Goal: Information Seeking & Learning: Learn about a topic

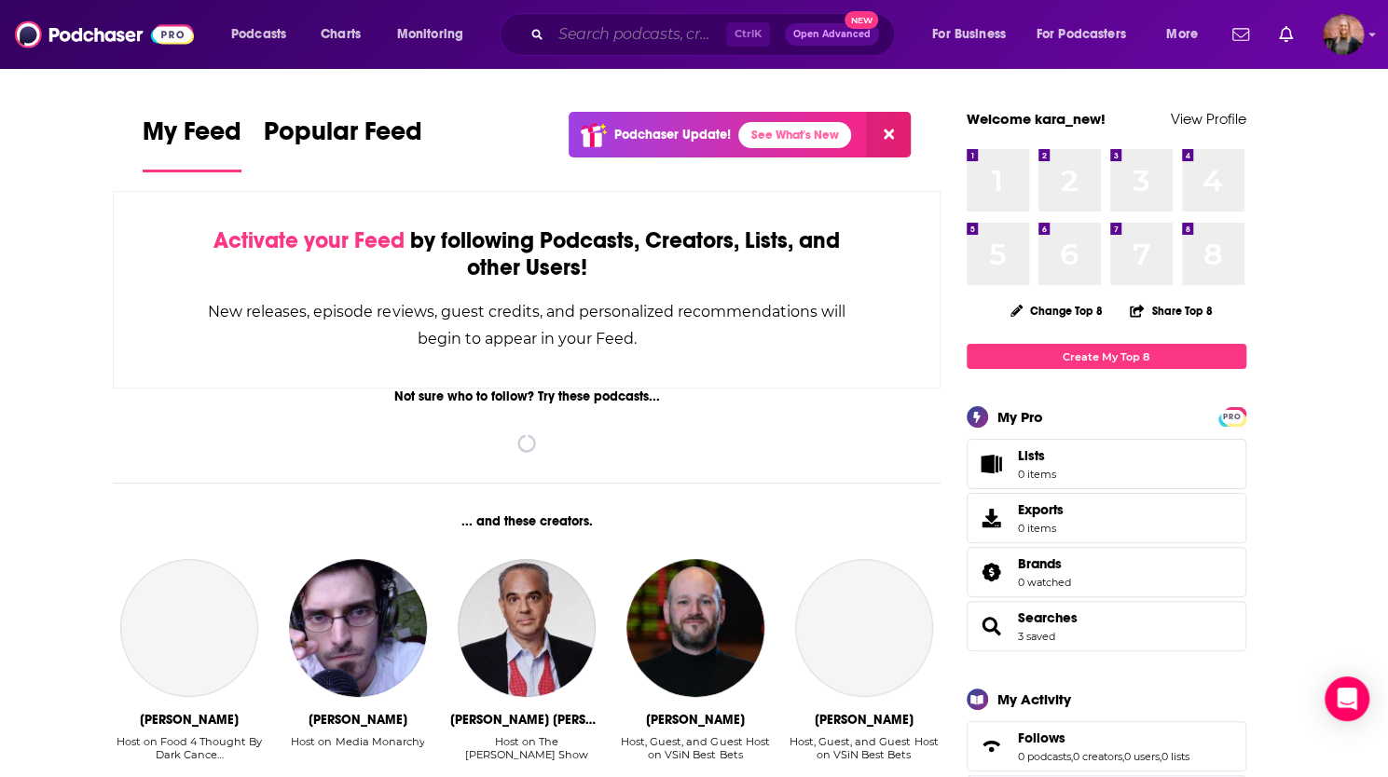
click at [595, 33] on input "Search podcasts, credits, & more..." at bounding box center [638, 35] width 175 height 30
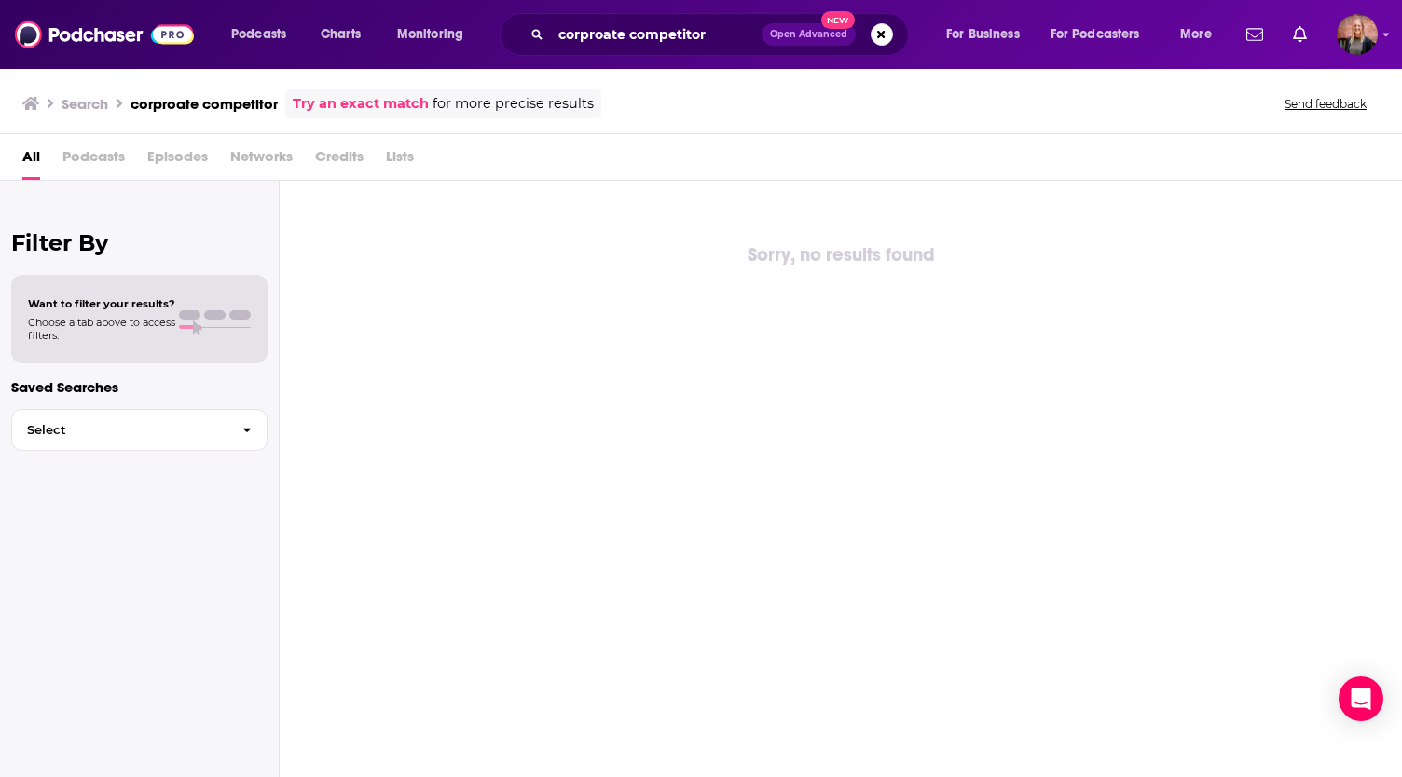
click at [614, 49] on div "corproate competitor Open Advanced New" at bounding box center [704, 34] width 409 height 43
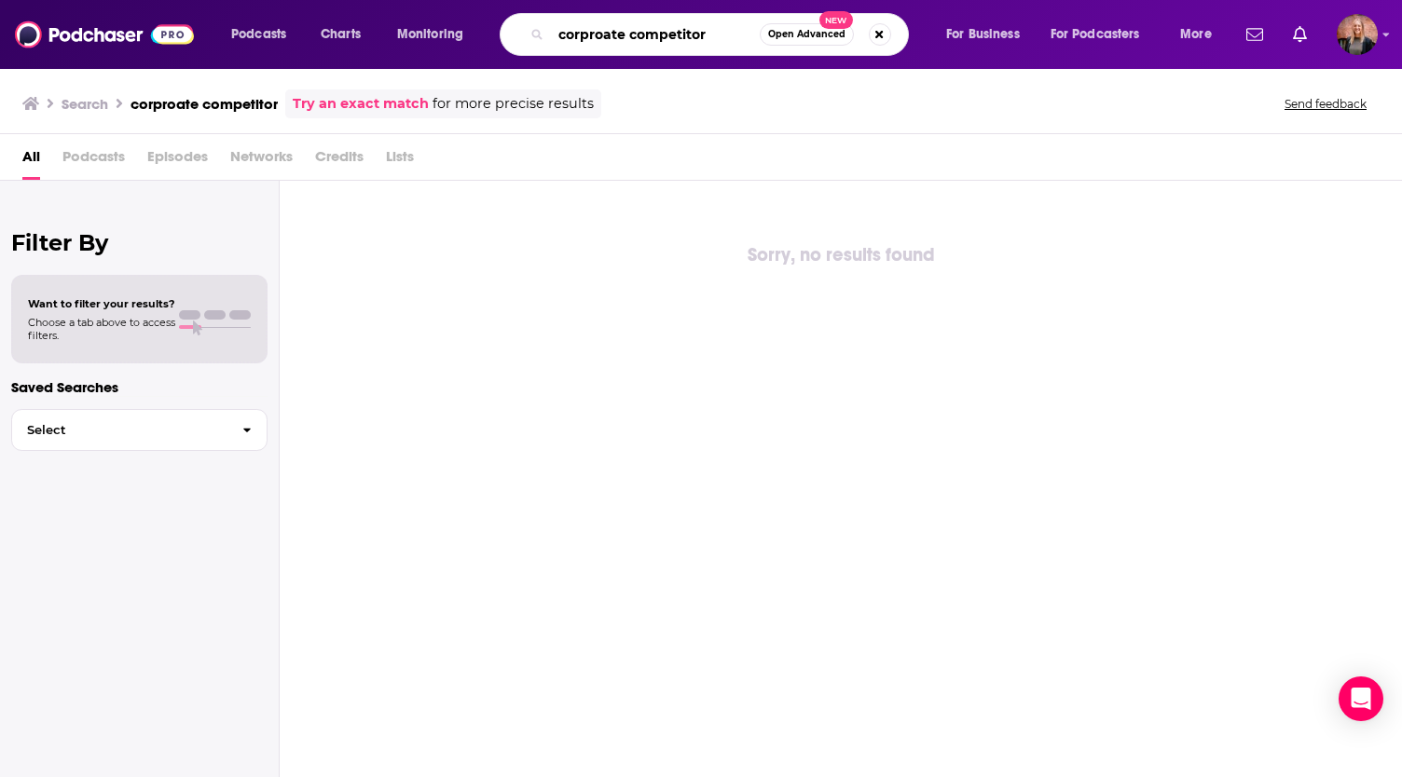
click at [615, 33] on input "corproate competitor" at bounding box center [655, 35] width 209 height 30
type input "corporate competitor"
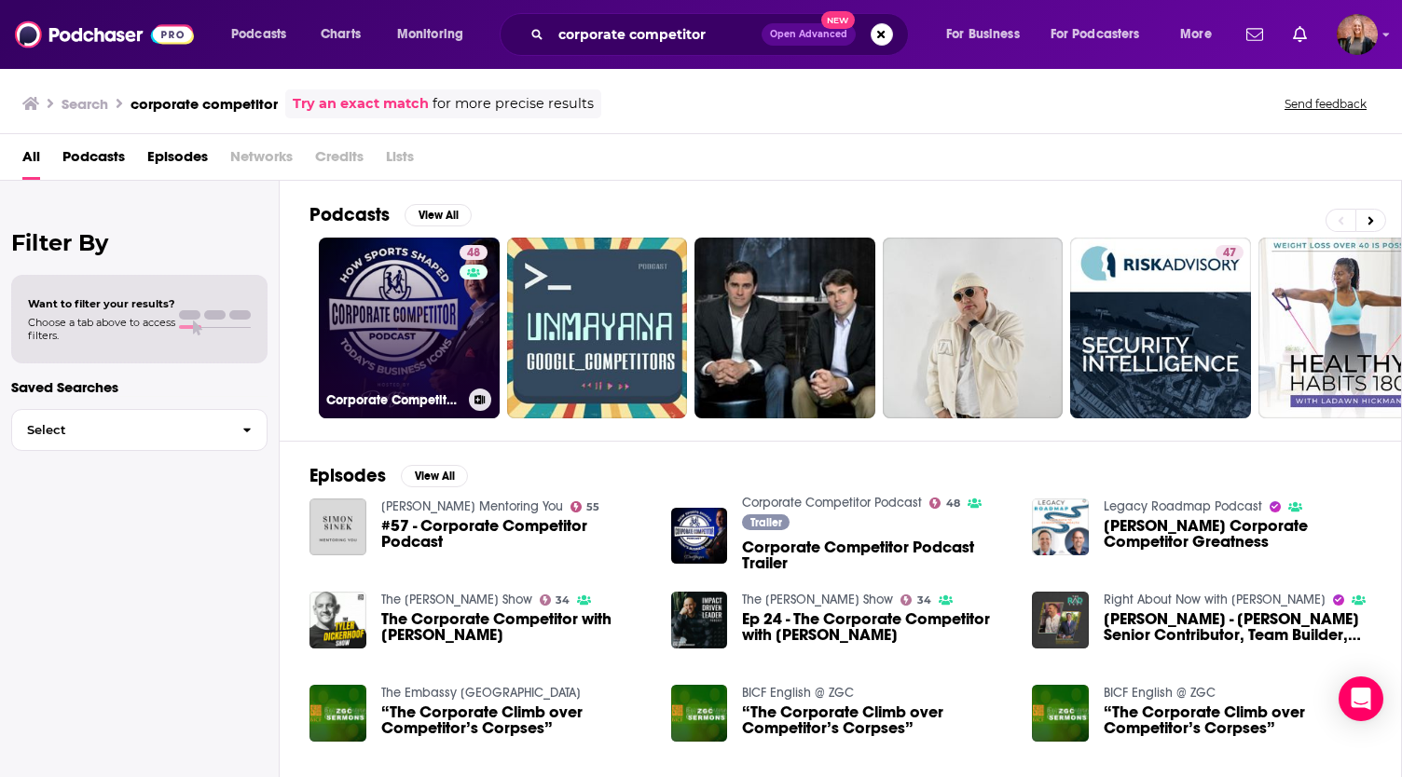
click at [364, 335] on link "48 Corporate Competitor Podcast" at bounding box center [409, 328] width 181 height 181
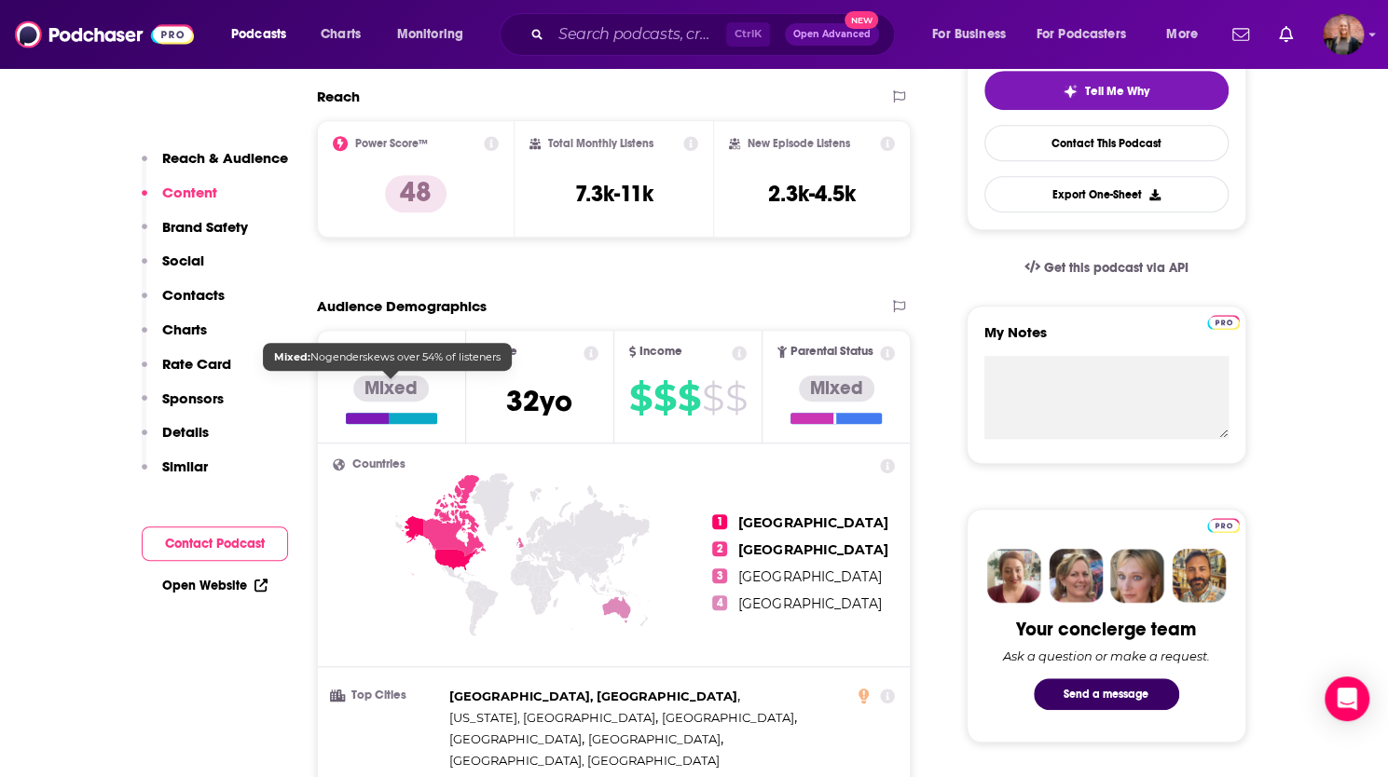
scroll to position [373, 0]
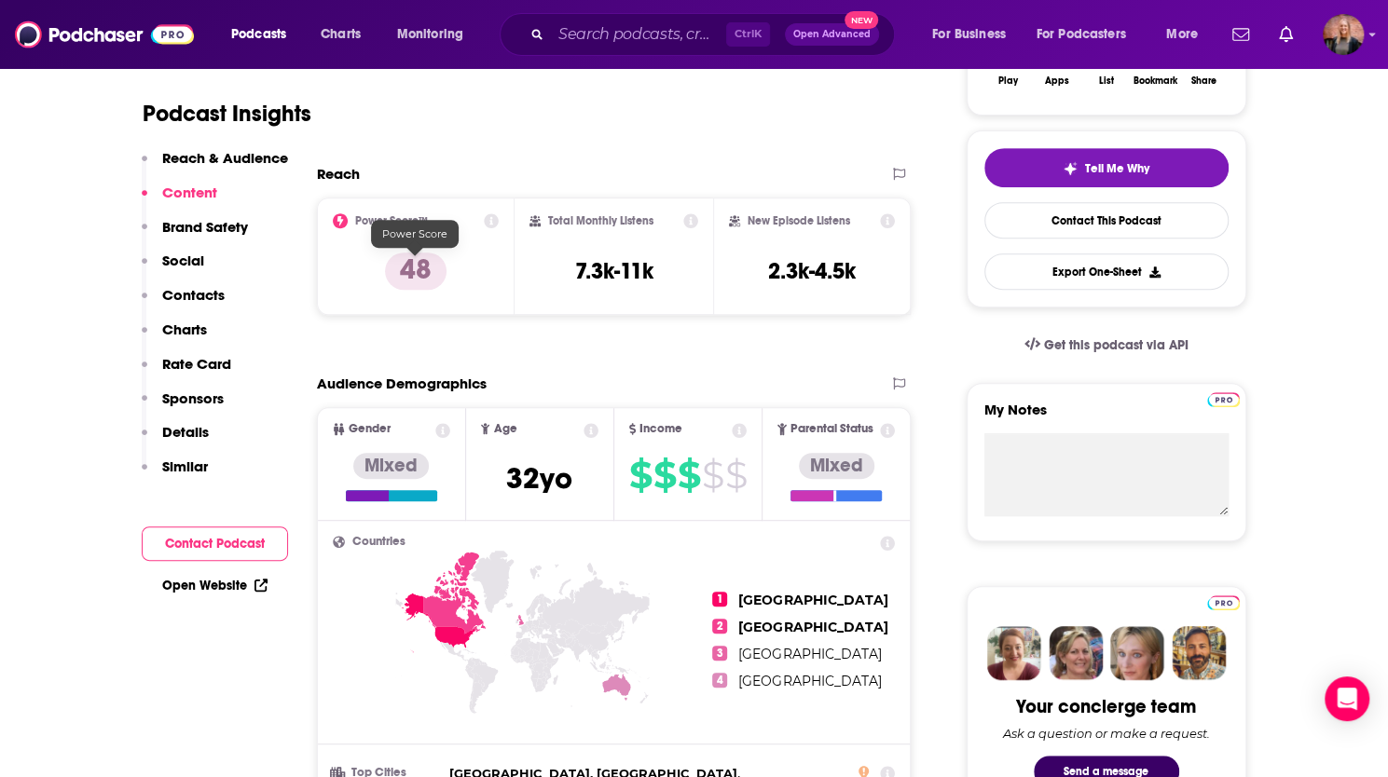
click at [416, 271] on p "48" at bounding box center [416, 271] width 62 height 37
click at [413, 230] on div "Power Score™ 48" at bounding box center [416, 256] width 167 height 86
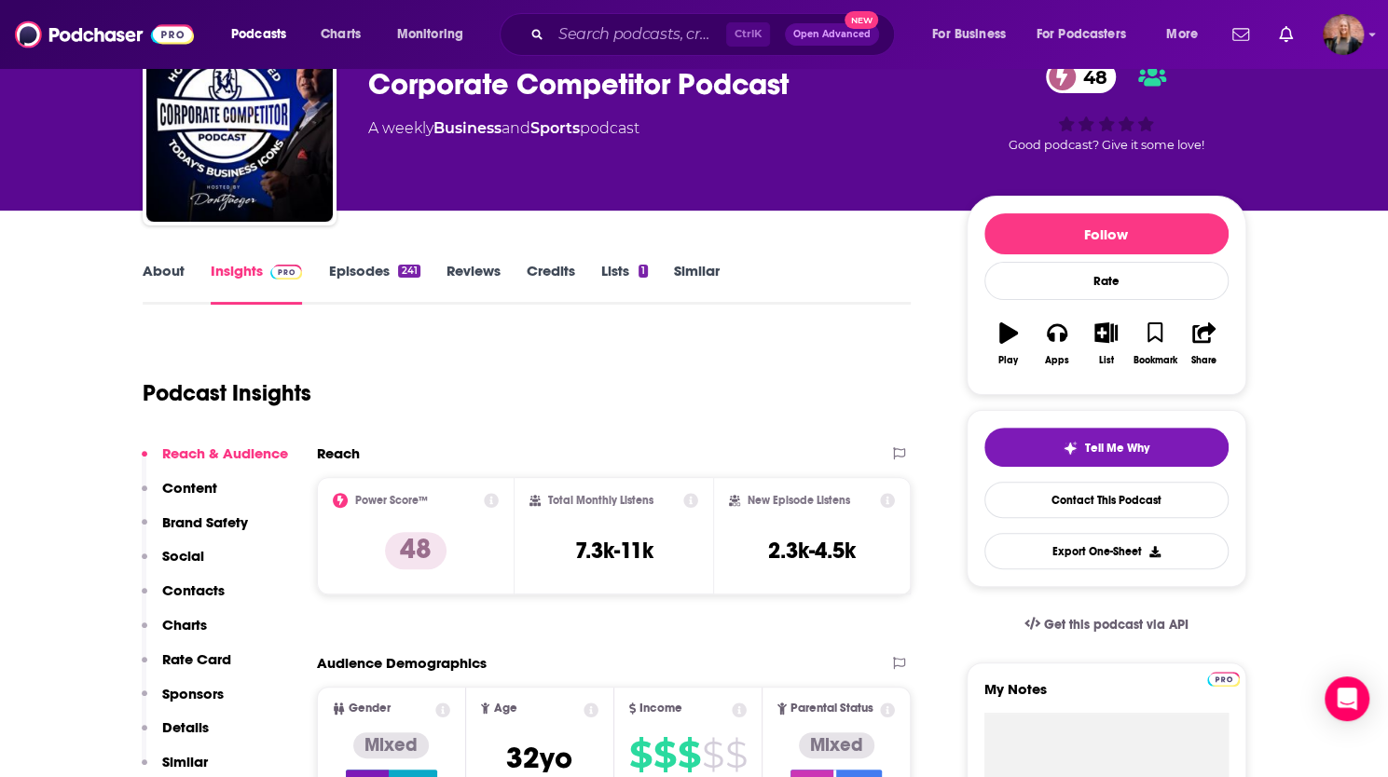
scroll to position [0, 0]
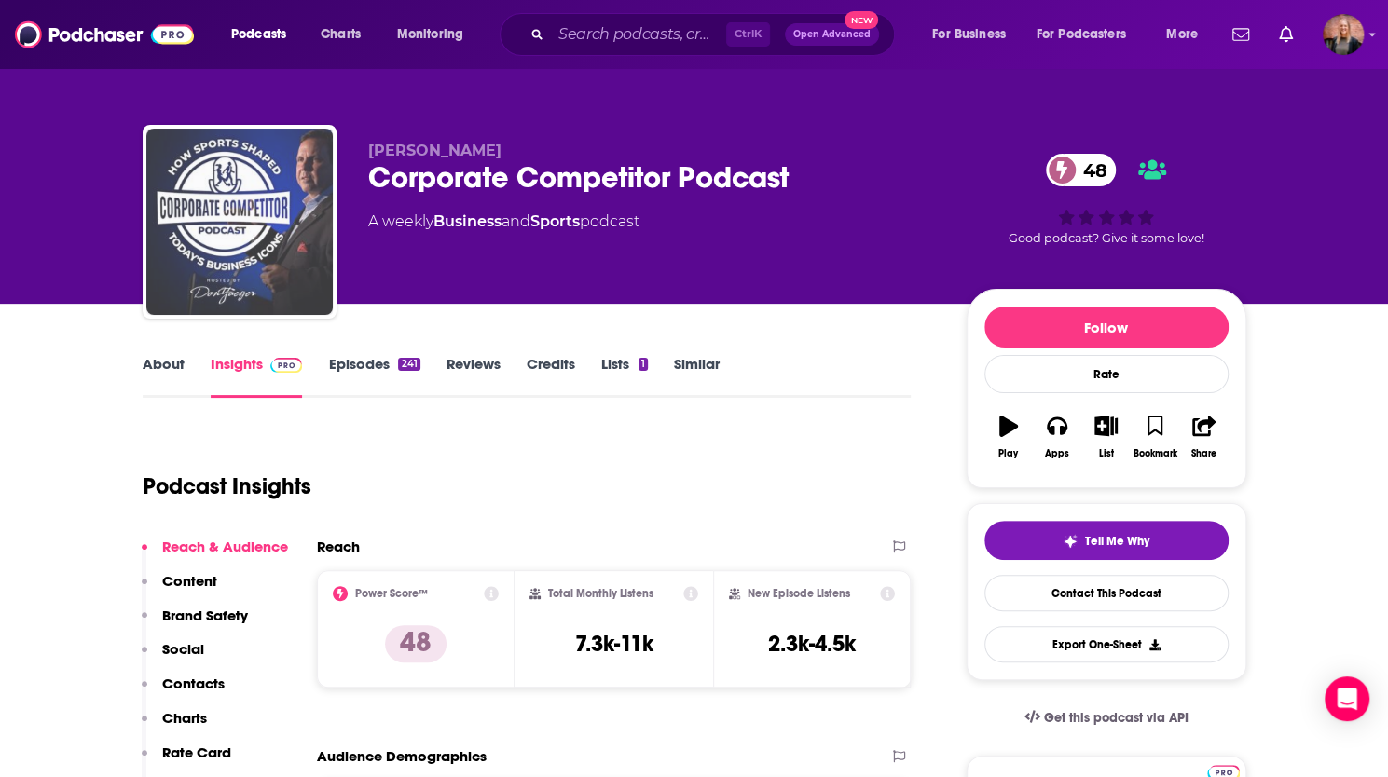
click at [203, 178] on img "Corporate Competitor Podcast" at bounding box center [239, 222] width 186 height 186
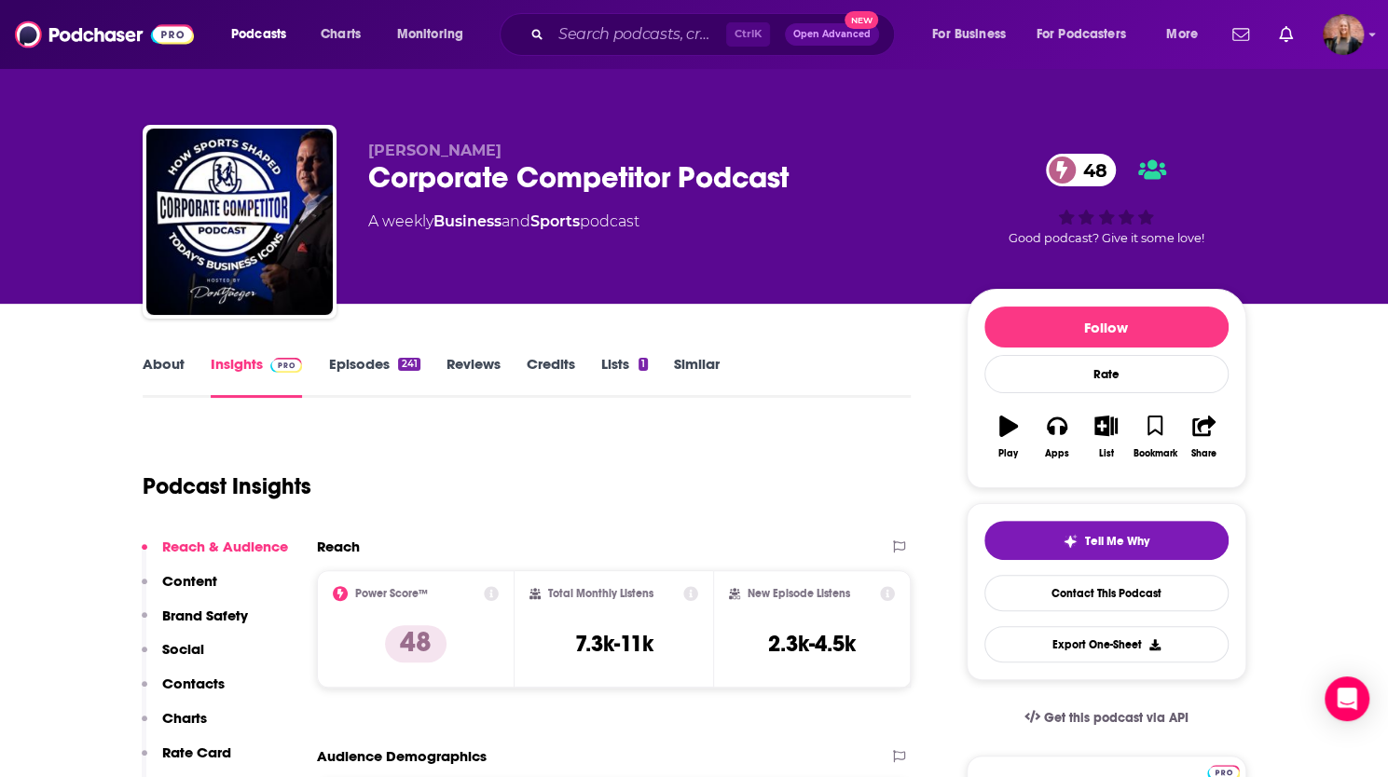
click at [451, 180] on div "Corporate Competitor Podcast 48" at bounding box center [652, 177] width 569 height 36
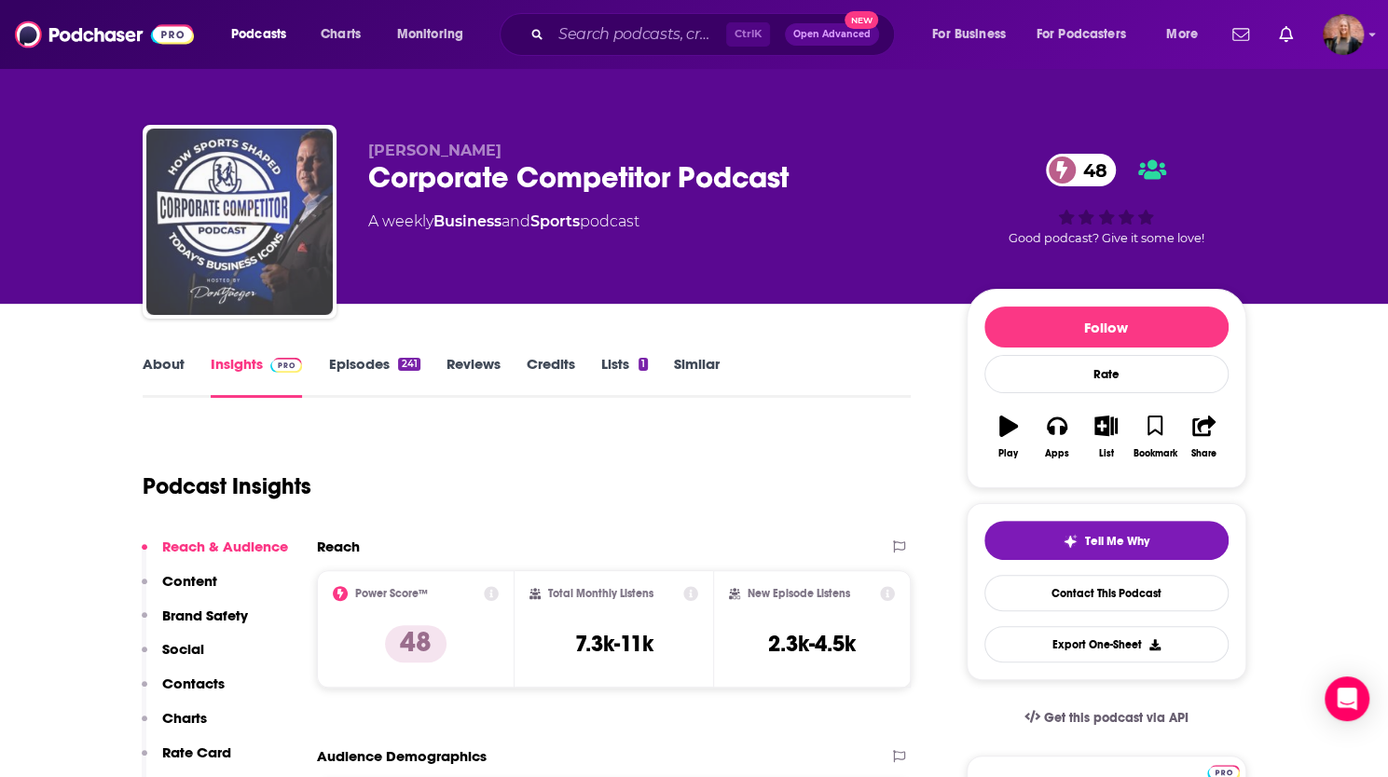
click at [269, 172] on img "Corporate Competitor Podcast" at bounding box center [239, 222] width 186 height 186
